Goal: Information Seeking & Learning: Check status

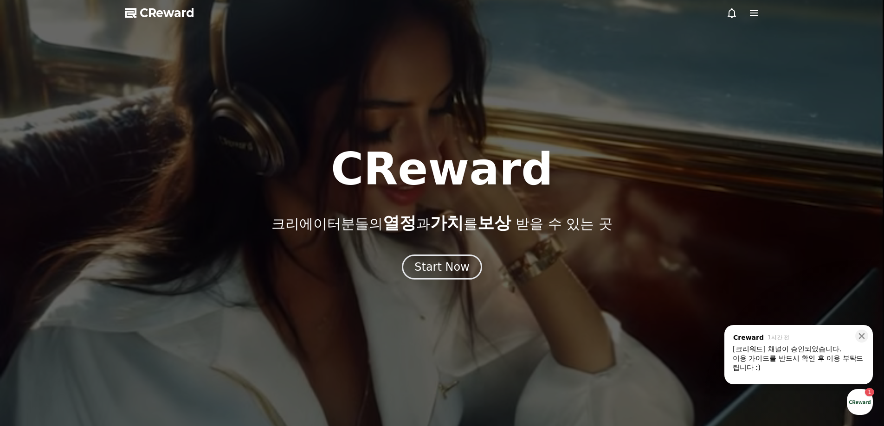
click at [811, 347] on div "[크리워드] 채널이 승인되었습니다." at bounding box center [798, 349] width 132 height 9
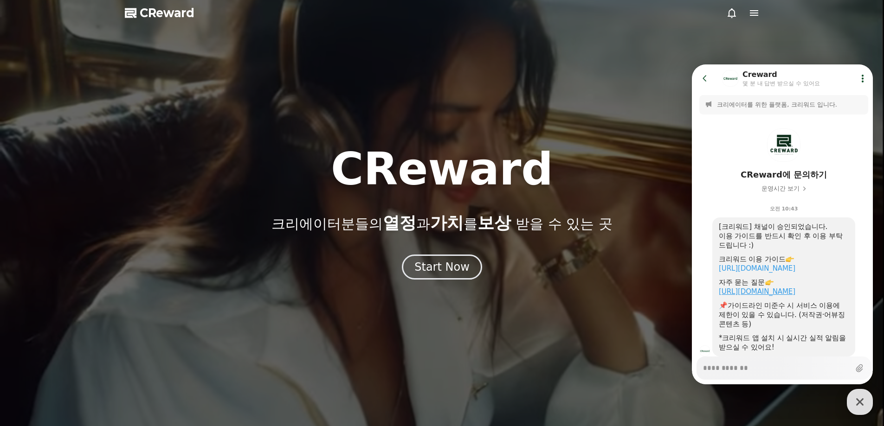
scroll to position [29, 0]
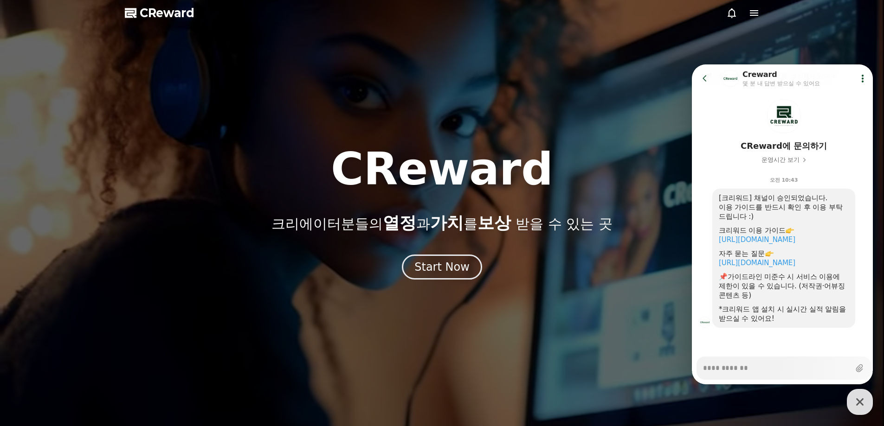
type textarea "*"
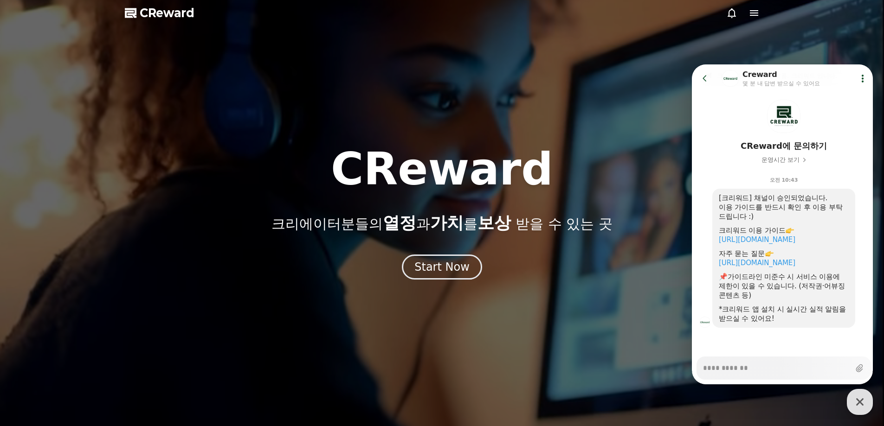
click at [560, 219] on p "크리에이터분들의 열정 과 가치 를 보상 받을 수 있는 곳" at bounding box center [441, 223] width 340 height 19
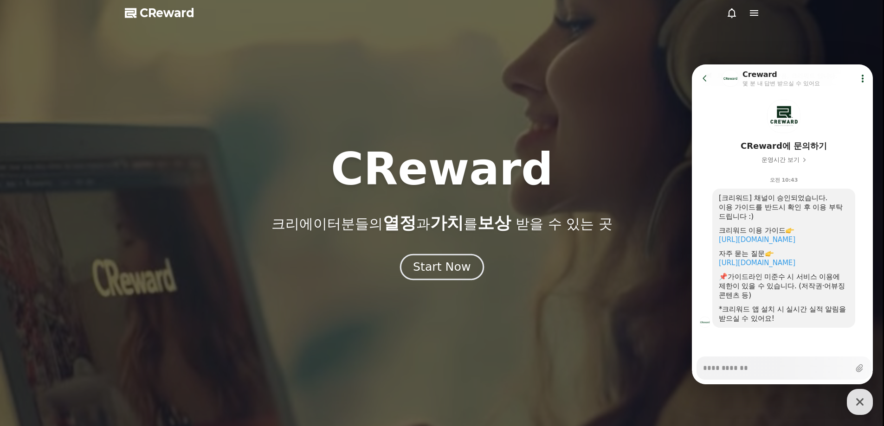
click at [457, 270] on div "Start Now" at bounding box center [442, 267] width 58 height 16
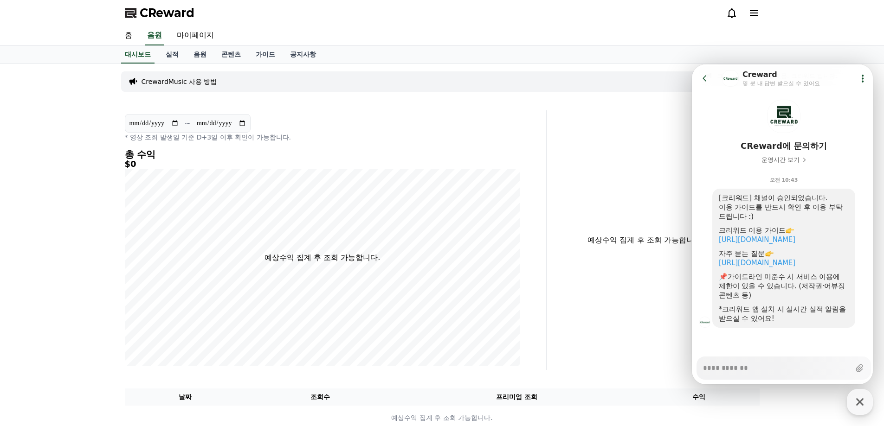
click at [702, 75] on icon at bounding box center [704, 78] width 9 height 9
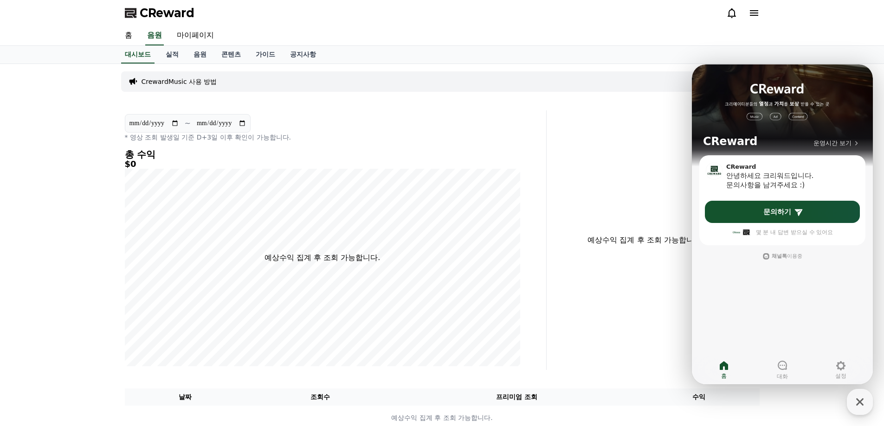
click at [520, 209] on div "**********" at bounding box center [322, 240] width 403 height 260
click at [863, 396] on icon "button" at bounding box center [859, 402] width 17 height 17
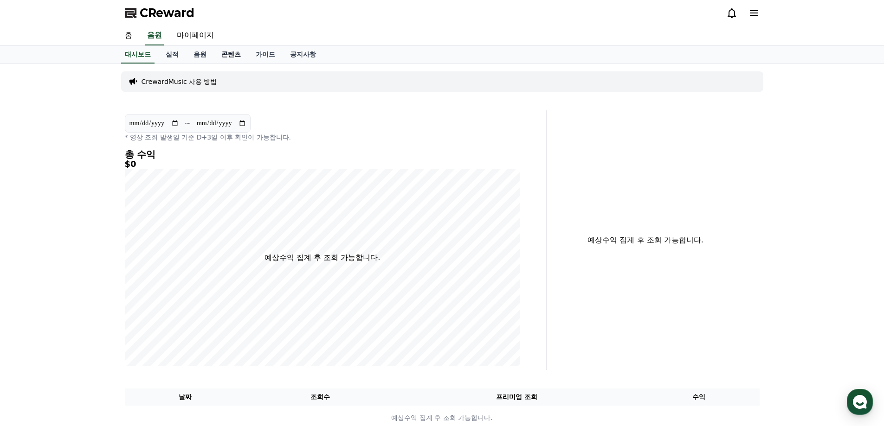
click at [228, 53] on link "콘텐츠" at bounding box center [231, 55] width 34 height 18
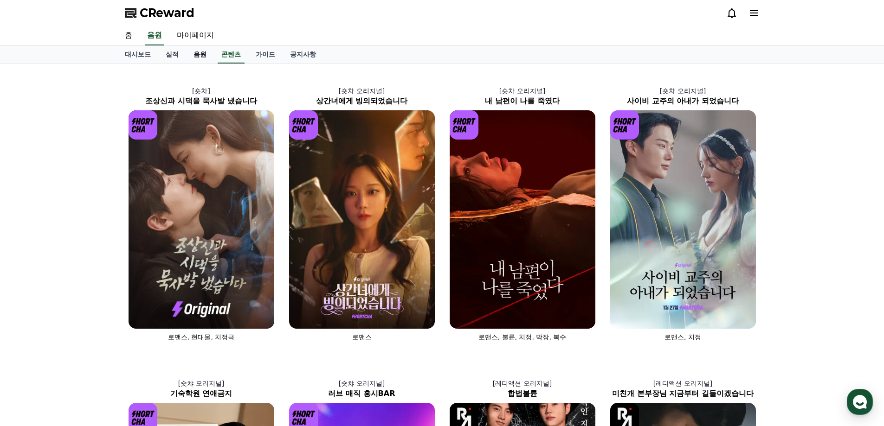
click at [205, 57] on link "음원" at bounding box center [200, 55] width 28 height 18
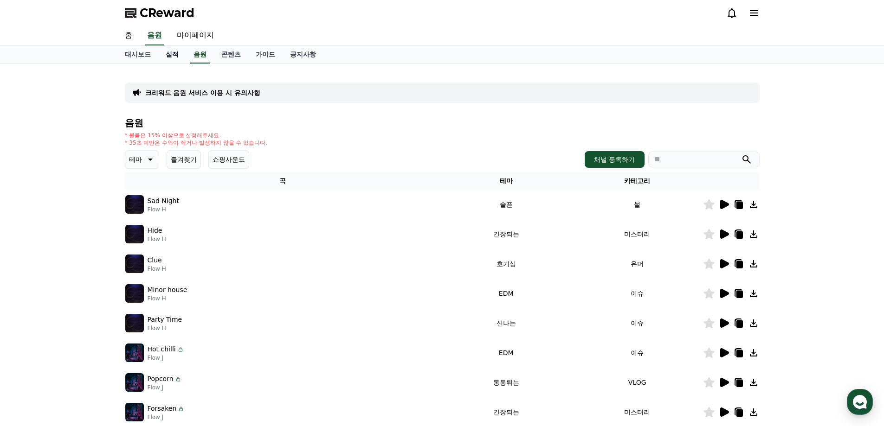
click at [173, 57] on link "실적" at bounding box center [172, 55] width 28 height 18
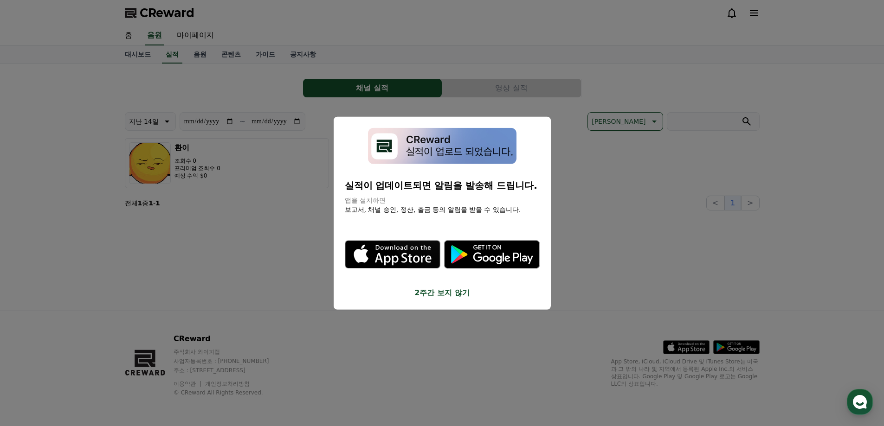
click at [156, 115] on button "close modal" at bounding box center [442, 213] width 884 height 426
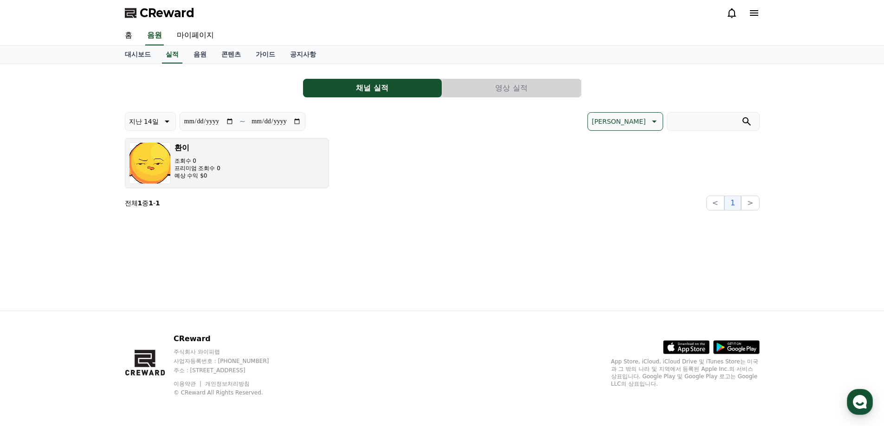
click at [252, 168] on button "환이 조회수 0 프리미엄 조회수 0 예상 수익 $0" at bounding box center [227, 163] width 204 height 50
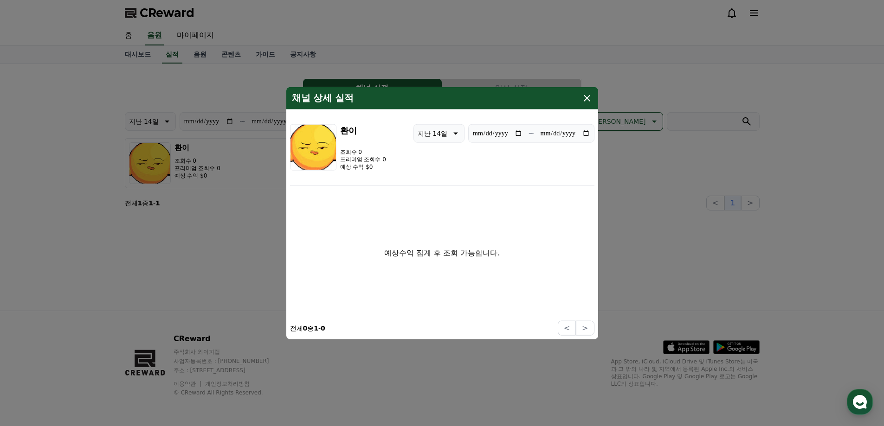
click at [588, 97] on icon "modal" at bounding box center [586, 98] width 6 height 6
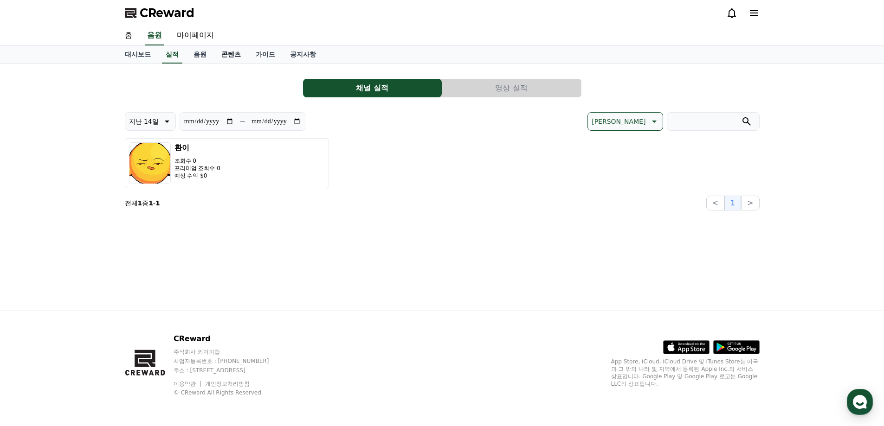
click at [238, 50] on link "콘텐츠" at bounding box center [231, 55] width 34 height 18
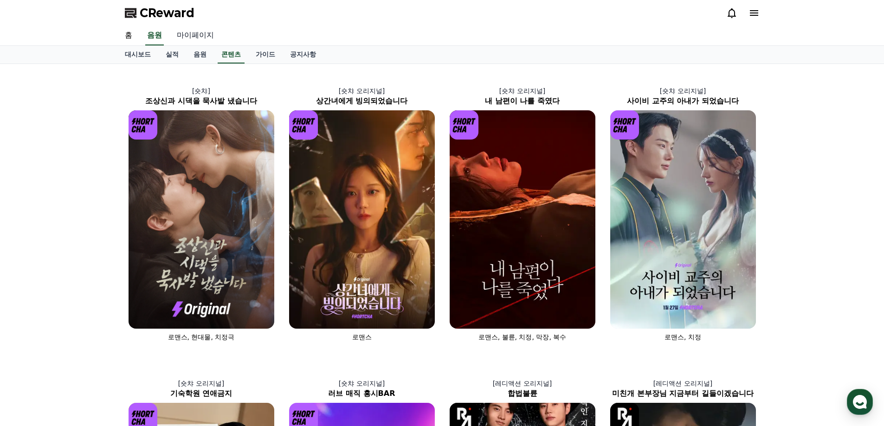
click at [184, 36] on link "마이페이지" at bounding box center [195, 35] width 52 height 19
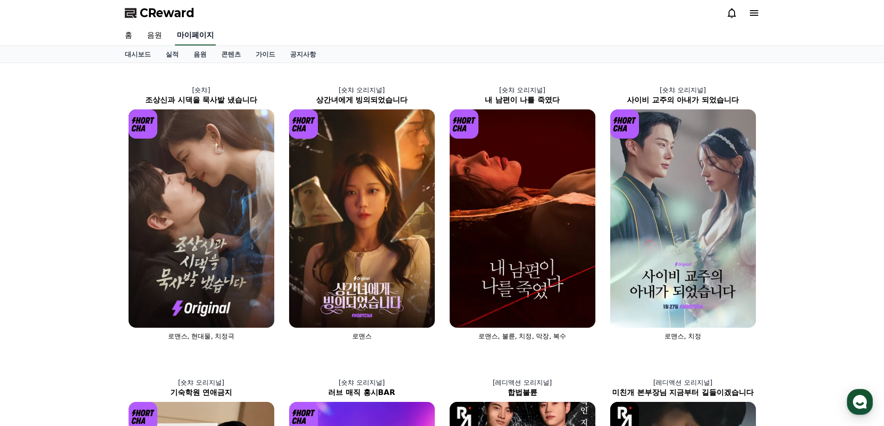
select select "**********"
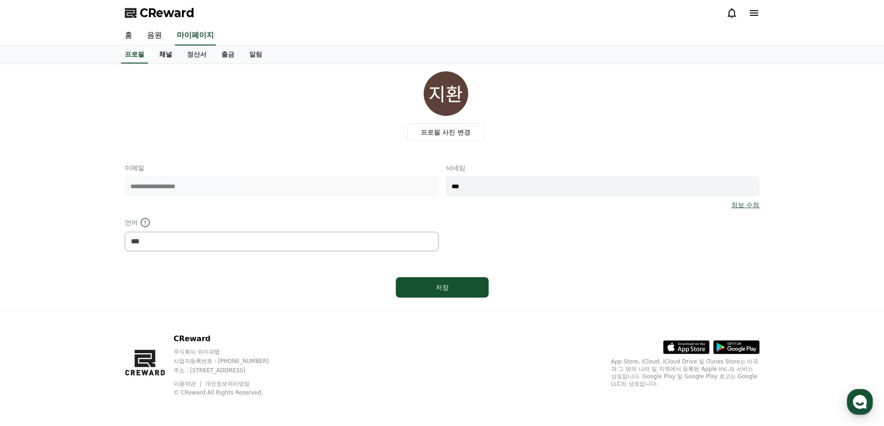
click at [167, 58] on link "채널" at bounding box center [166, 55] width 28 height 18
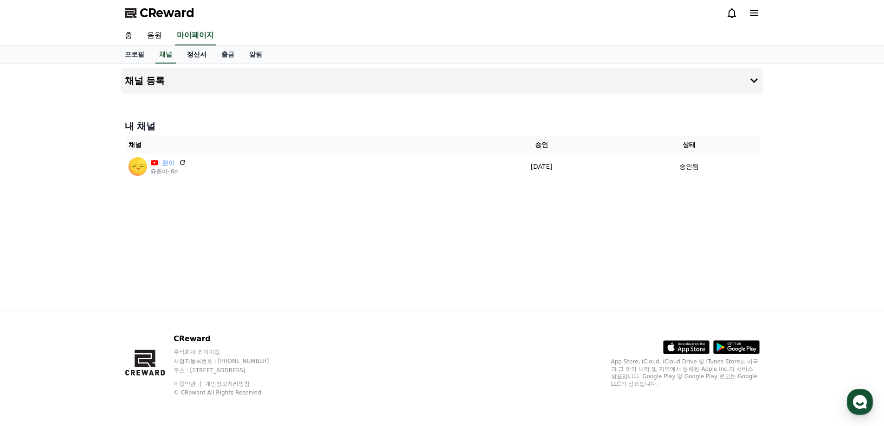
click at [189, 53] on link "정산서" at bounding box center [196, 55] width 34 height 18
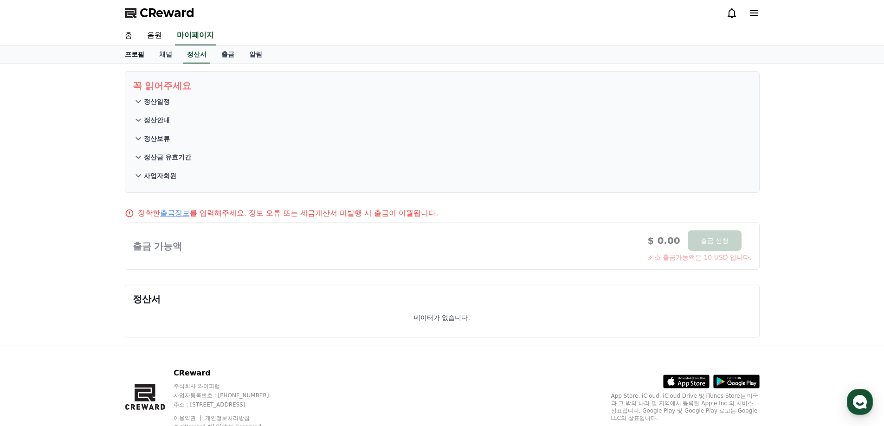
click at [127, 58] on link "프로필" at bounding box center [134, 55] width 34 height 18
select select "**********"
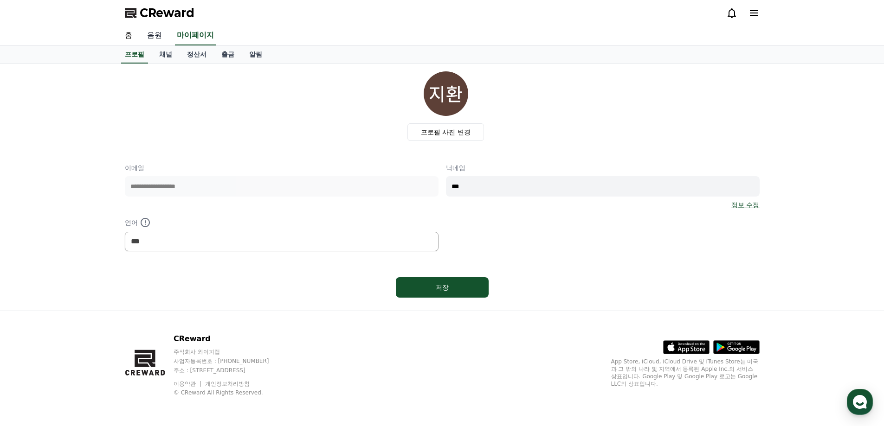
click at [153, 42] on link "음원" at bounding box center [155, 35] width 30 height 19
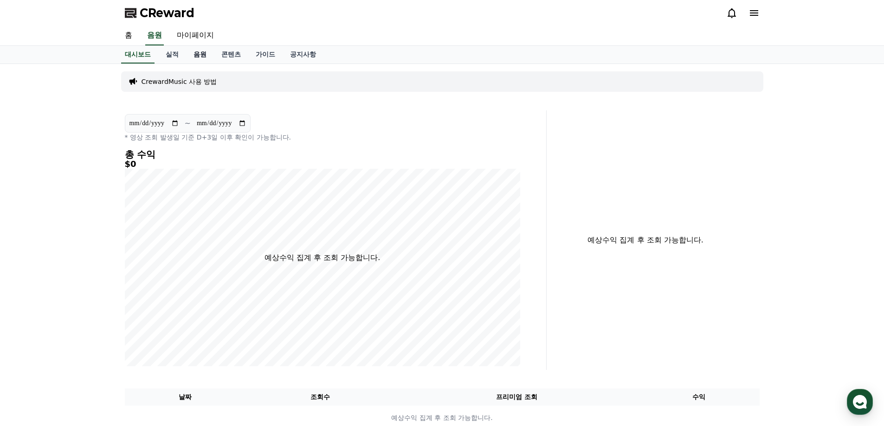
click at [195, 51] on link "음원" at bounding box center [200, 55] width 28 height 18
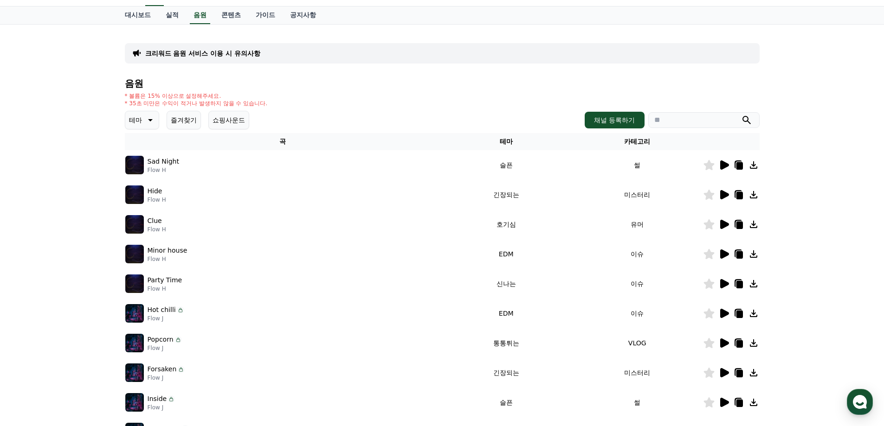
scroll to position [46, 0]
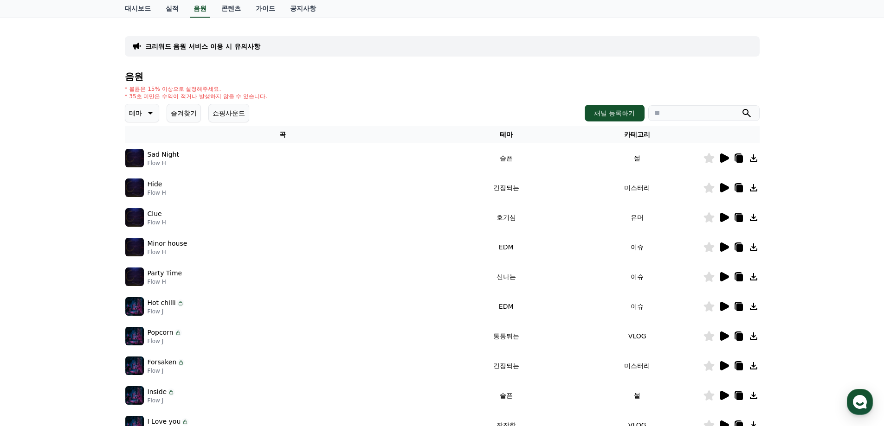
click at [724, 160] on icon at bounding box center [724, 158] width 9 height 9
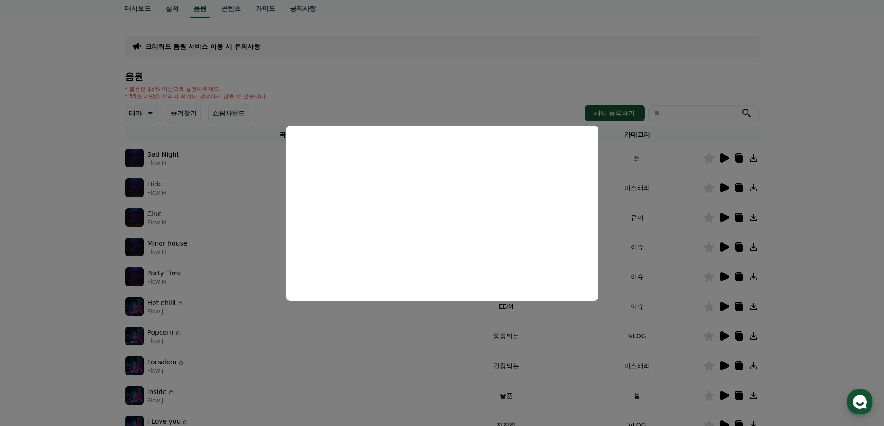
click at [656, 163] on button "close modal" at bounding box center [442, 213] width 884 height 426
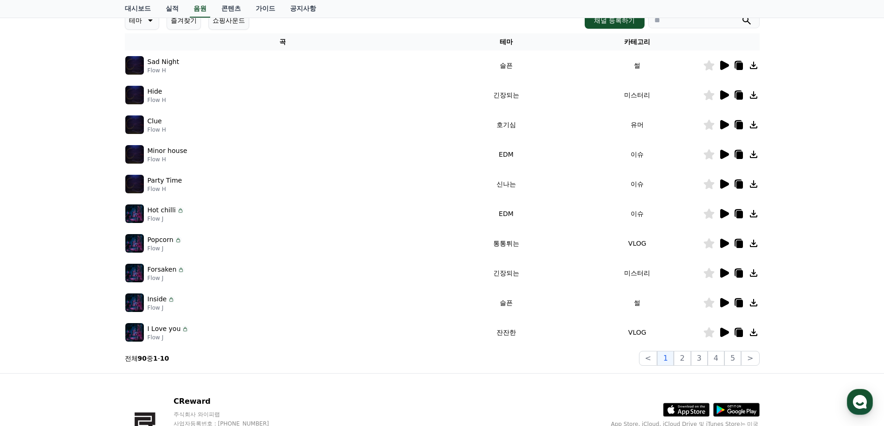
scroll to position [0, 0]
